Goal: Navigation & Orientation: Find specific page/section

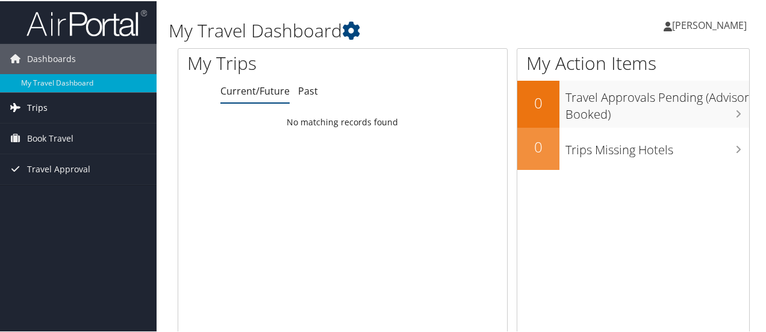
click at [40, 108] on span "Trips" at bounding box center [37, 107] width 20 height 30
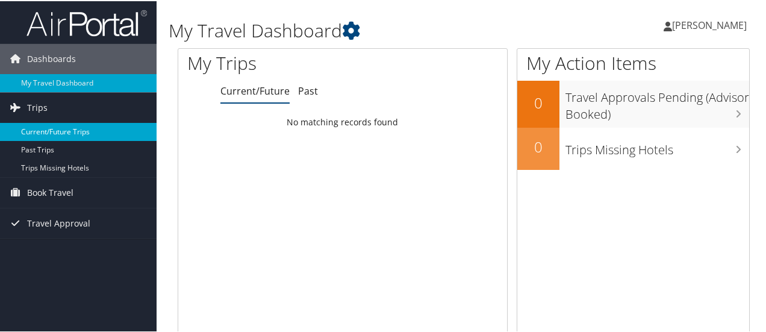
click at [49, 126] on link "Current/Future Trips" at bounding box center [78, 131] width 157 height 18
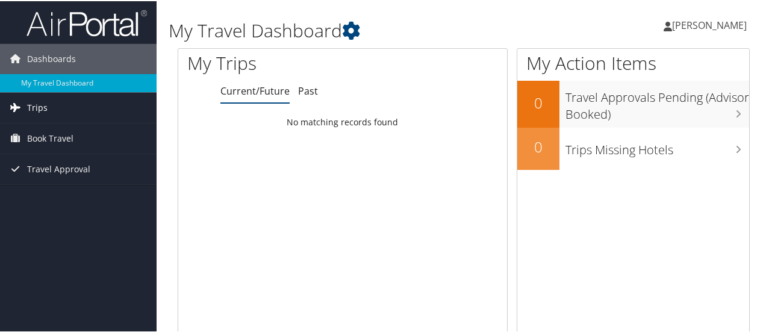
click at [38, 102] on span "Trips" at bounding box center [37, 107] width 20 height 30
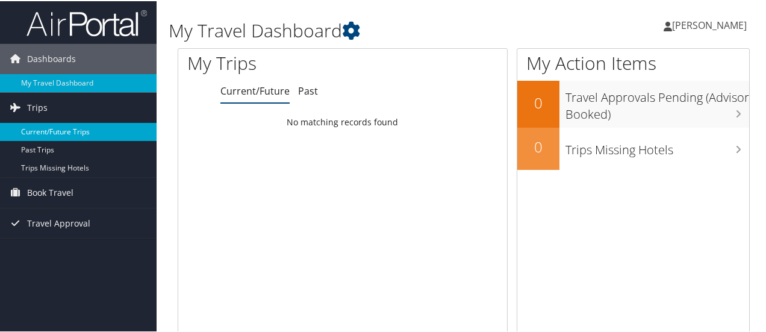
click at [45, 125] on link "Current/Future Trips" at bounding box center [78, 131] width 157 height 18
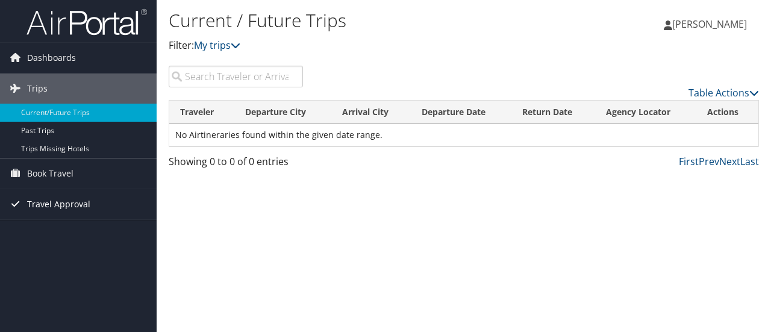
click at [57, 211] on span "Travel Approval" at bounding box center [58, 204] width 63 height 30
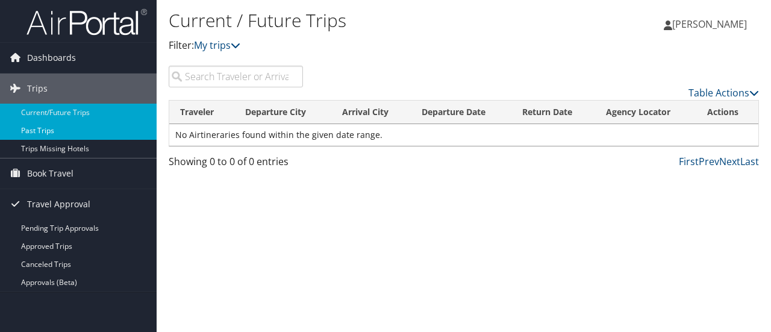
click at [47, 131] on link "Past Trips" at bounding box center [78, 131] width 157 height 18
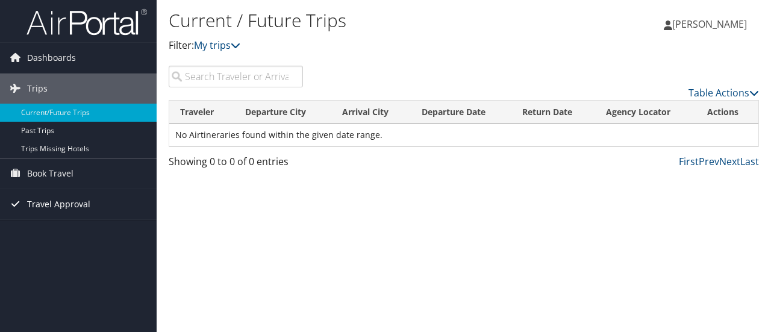
click at [40, 200] on span "Travel Approval" at bounding box center [58, 204] width 63 height 30
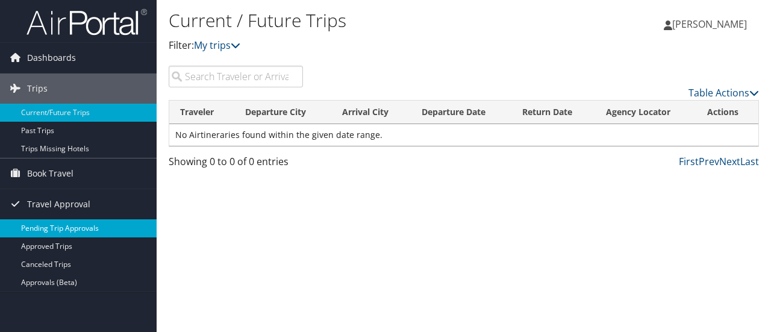
click at [70, 225] on link "Pending Trip Approvals" at bounding box center [78, 228] width 157 height 18
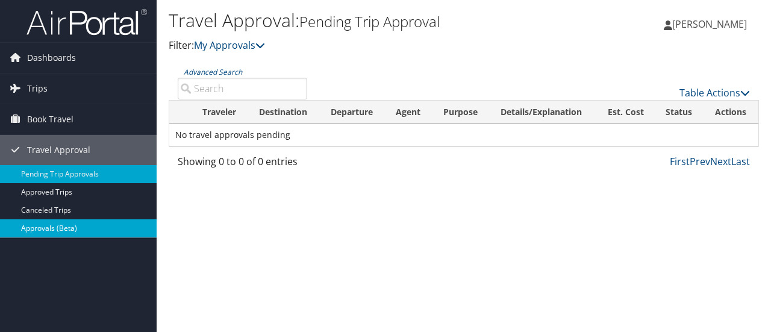
click at [64, 223] on link "Approvals (Beta)" at bounding box center [78, 228] width 157 height 18
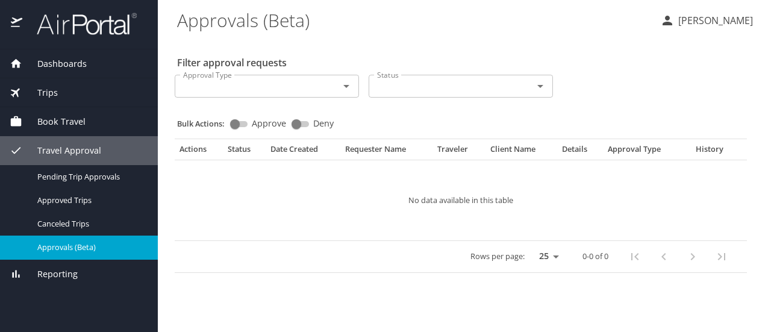
click at [58, 121] on span "Book Travel" at bounding box center [53, 121] width 63 height 13
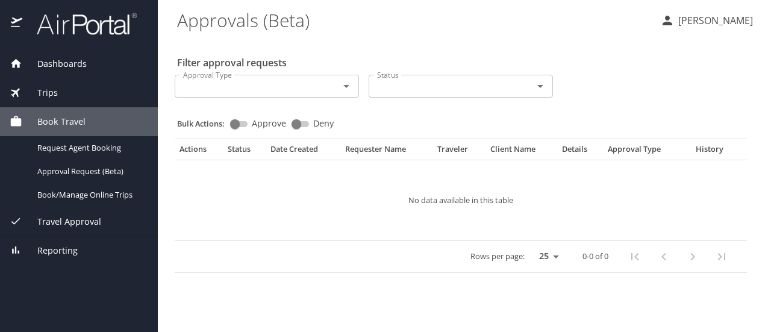
click at [57, 96] on span "Trips" at bounding box center [40, 92] width 36 height 13
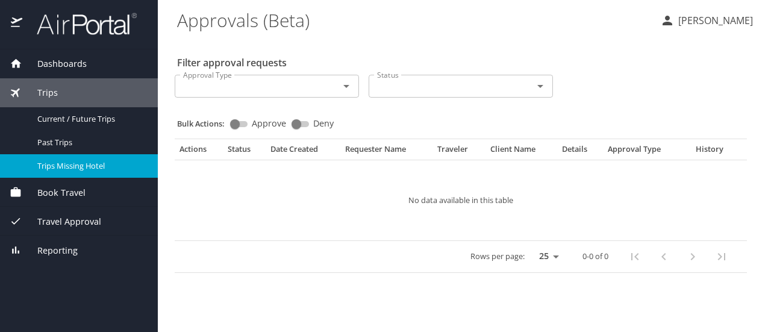
click at [116, 161] on span "Trips Missing Hotel" at bounding box center [90, 165] width 106 height 11
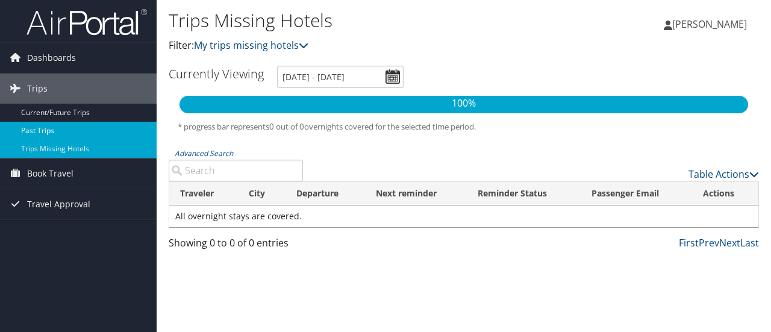
click at [53, 129] on link "Past Trips" at bounding box center [78, 131] width 157 height 18
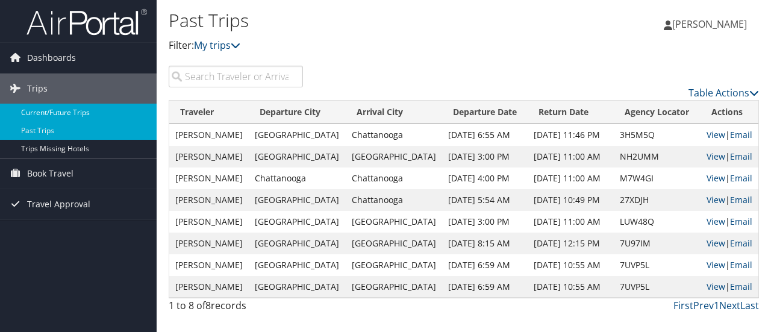
click at [76, 107] on link "Current/Future Trips" at bounding box center [78, 113] width 157 height 18
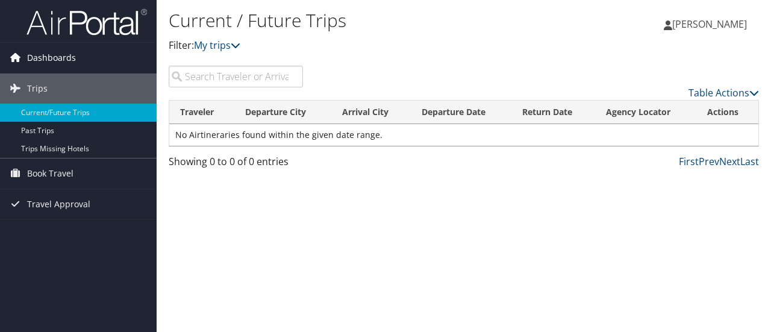
click at [40, 48] on span "Dashboards" at bounding box center [51, 58] width 49 height 30
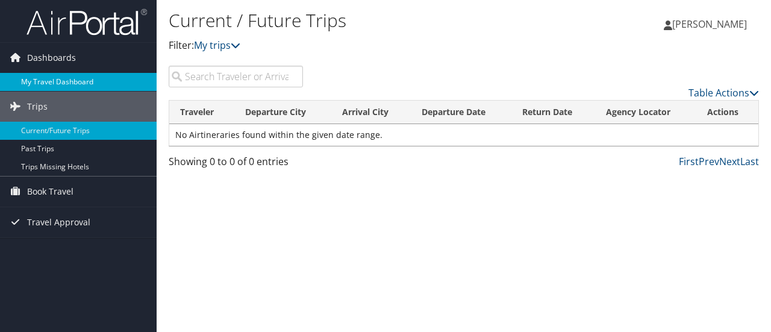
click at [54, 73] on link "My Travel Dashboard" at bounding box center [78, 82] width 157 height 18
